Goal: Communication & Community: Answer question/provide support

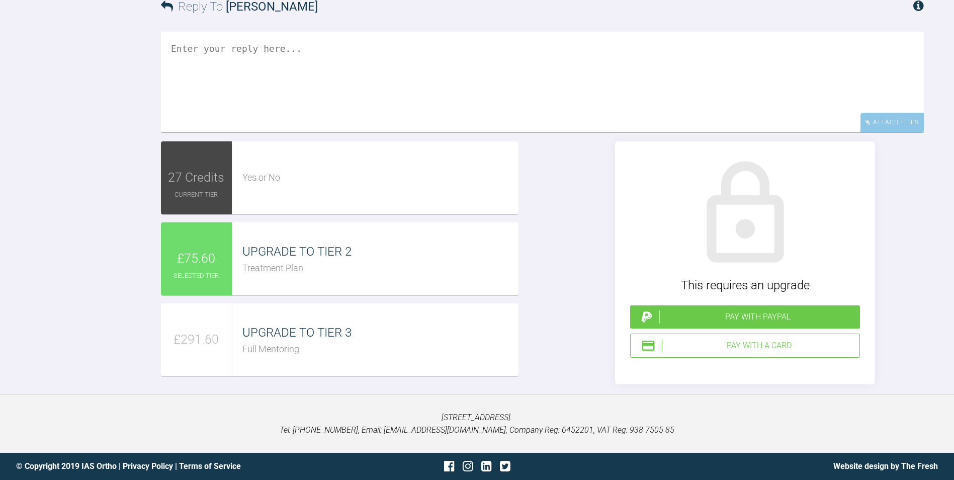
click at [393, 132] on textarea at bounding box center [542, 82] width 763 height 101
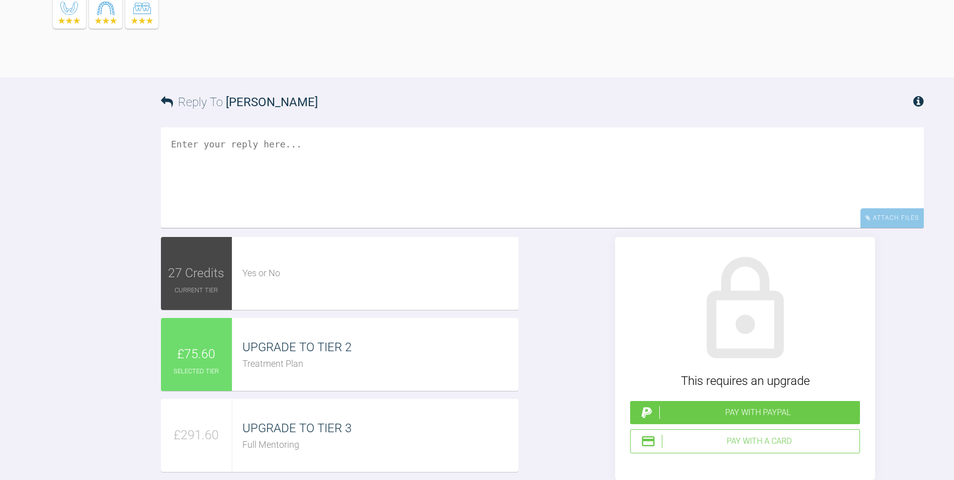
scroll to position [2207, 0]
click at [313, 227] on textarea at bounding box center [542, 176] width 763 height 101
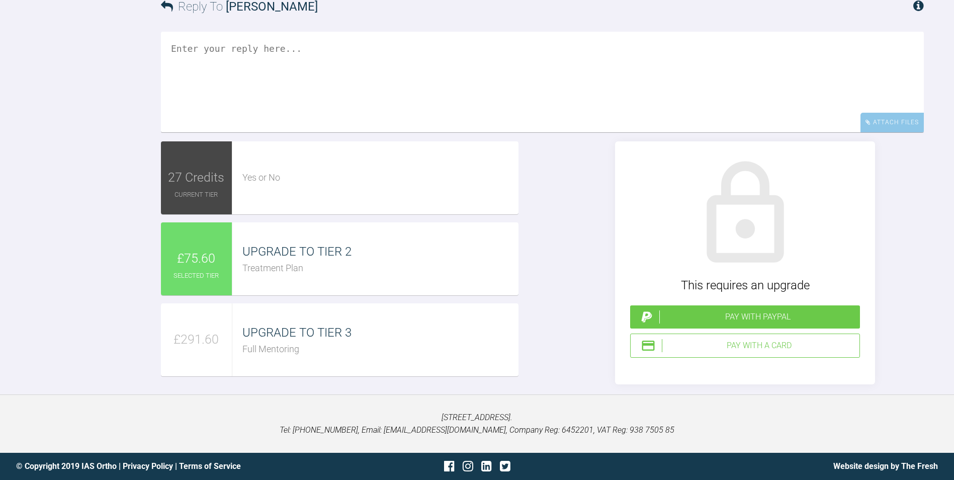
scroll to position [2458, 0]
drag, startPoint x: 657, startPoint y: 46, endPoint x: 396, endPoint y: 46, distance: 261.0
click at [396, 46] on textarea "I have spoken to the patient [DATE] and seems happy to have the more difficult …" at bounding box center [542, 82] width 763 height 101
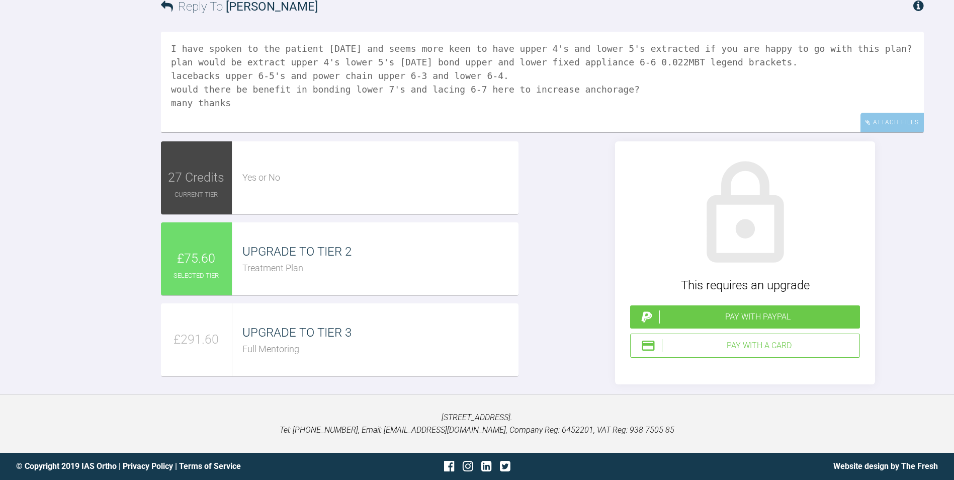
type textarea "I have spoken to the patient [DATE] and seems more keen to have upper 4's and l…"
click at [750, 344] on div "Pay with a Card" at bounding box center [759, 345] width 194 height 13
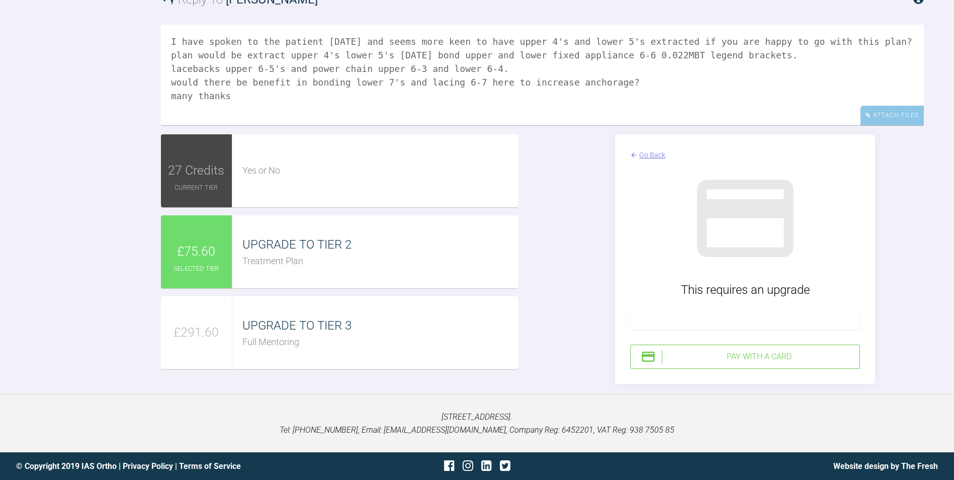
click at [685, 320] on div at bounding box center [745, 319] width 230 height 20
click at [734, 363] on div "Pay with a Card" at bounding box center [759, 356] width 194 height 13
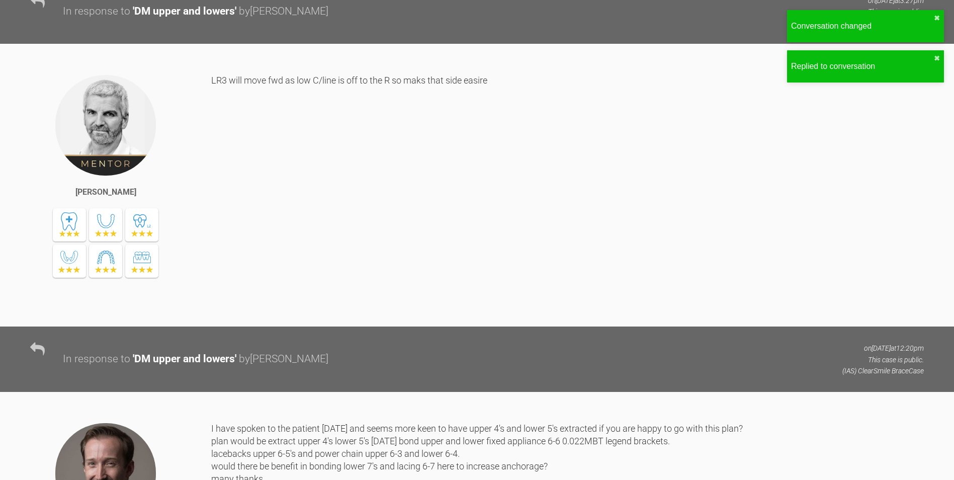
scroll to position [1933, 0]
